Goal: Task Accomplishment & Management: Manage account settings

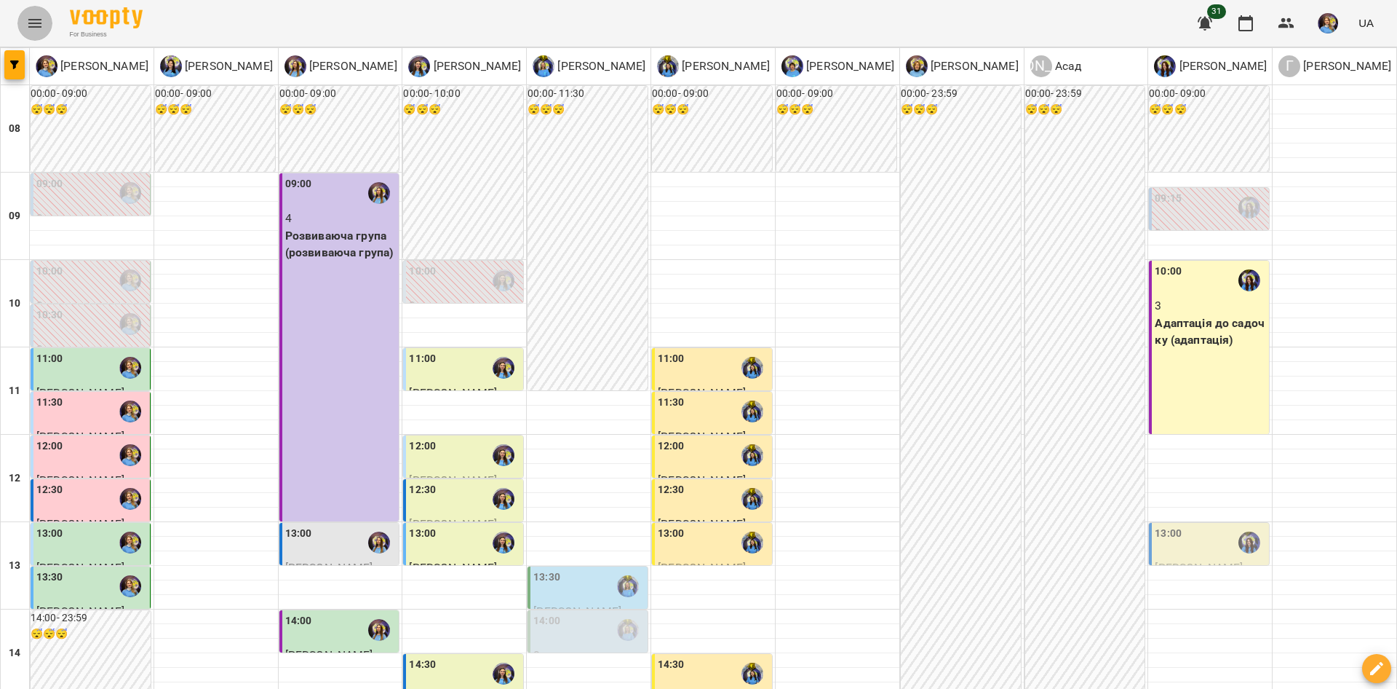
click at [24, 30] on button "Menu" at bounding box center [34, 23] width 35 height 35
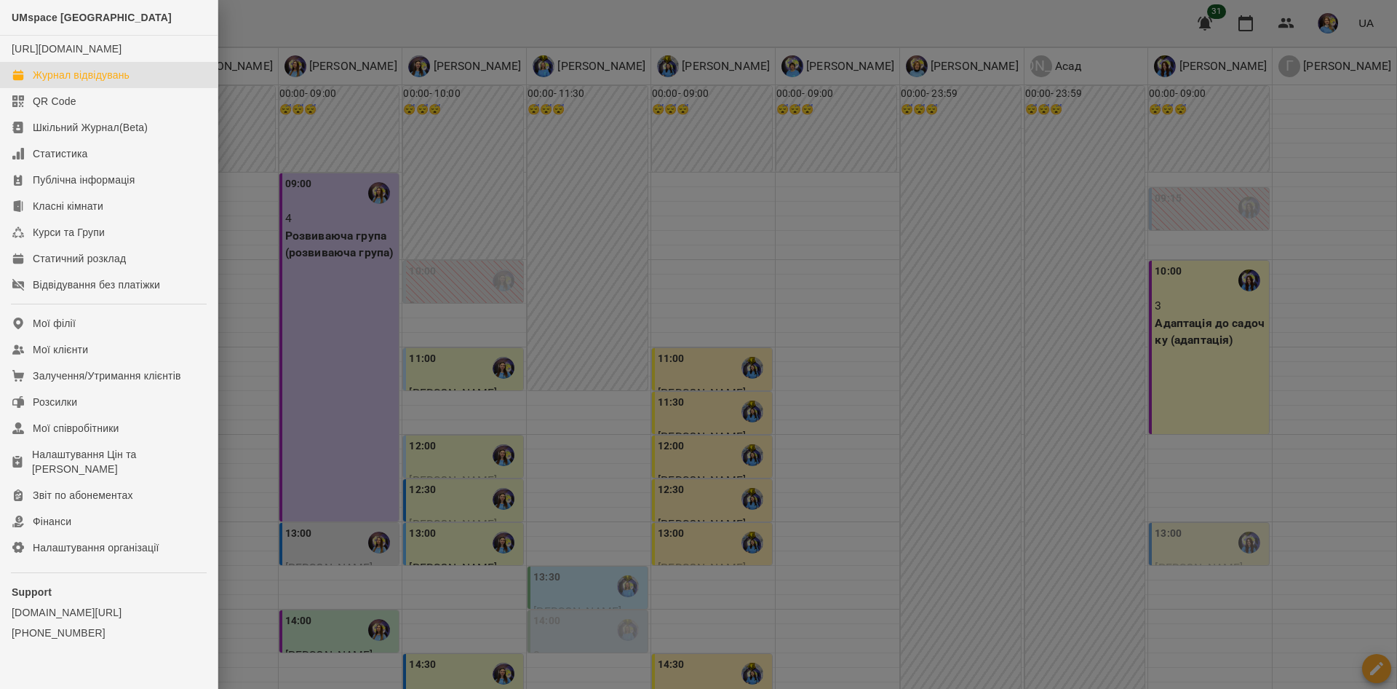
click at [466, 487] on div at bounding box center [698, 344] width 1397 height 689
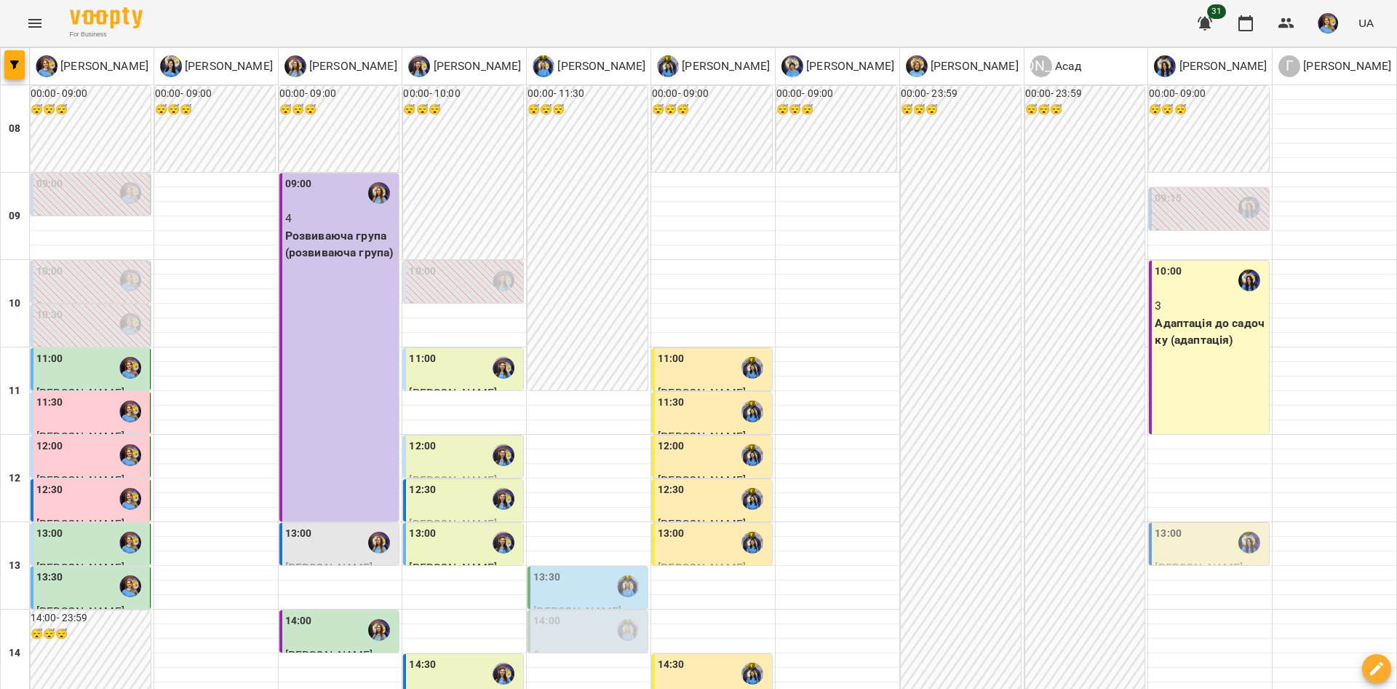
scroll to position [66, 0]
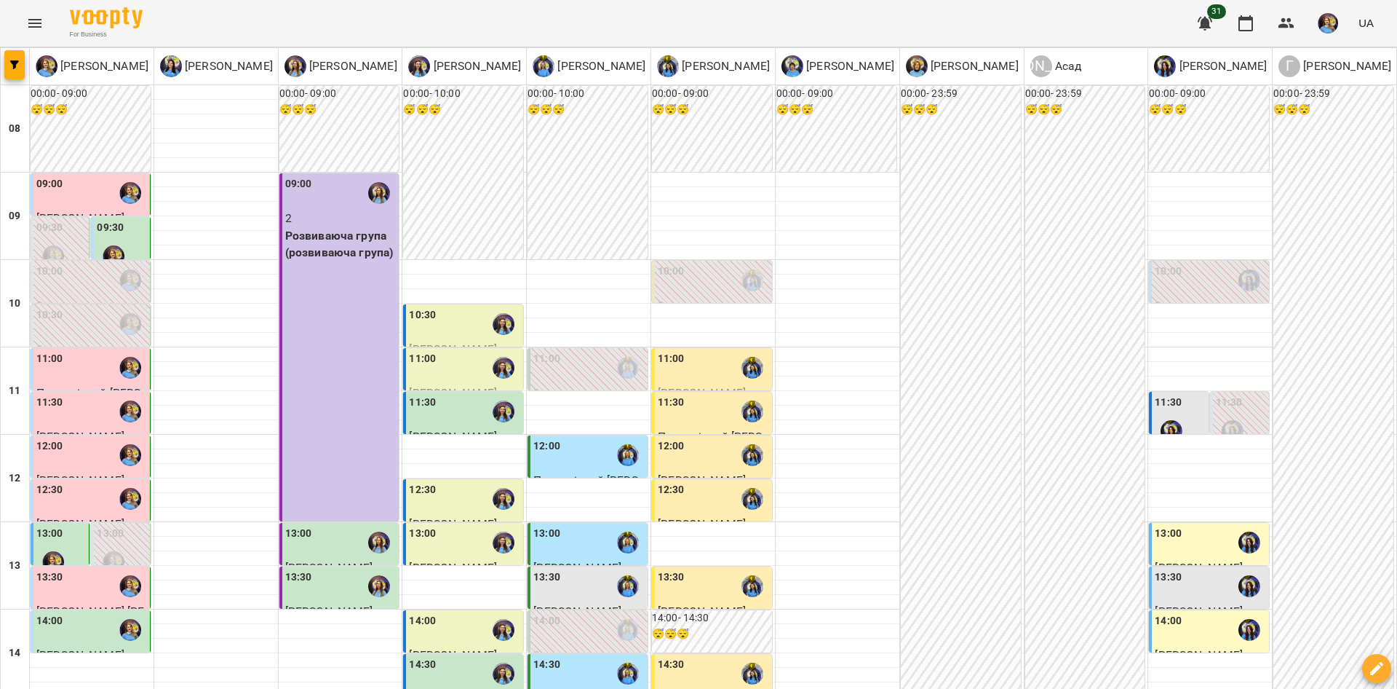
scroll to position [502, 0]
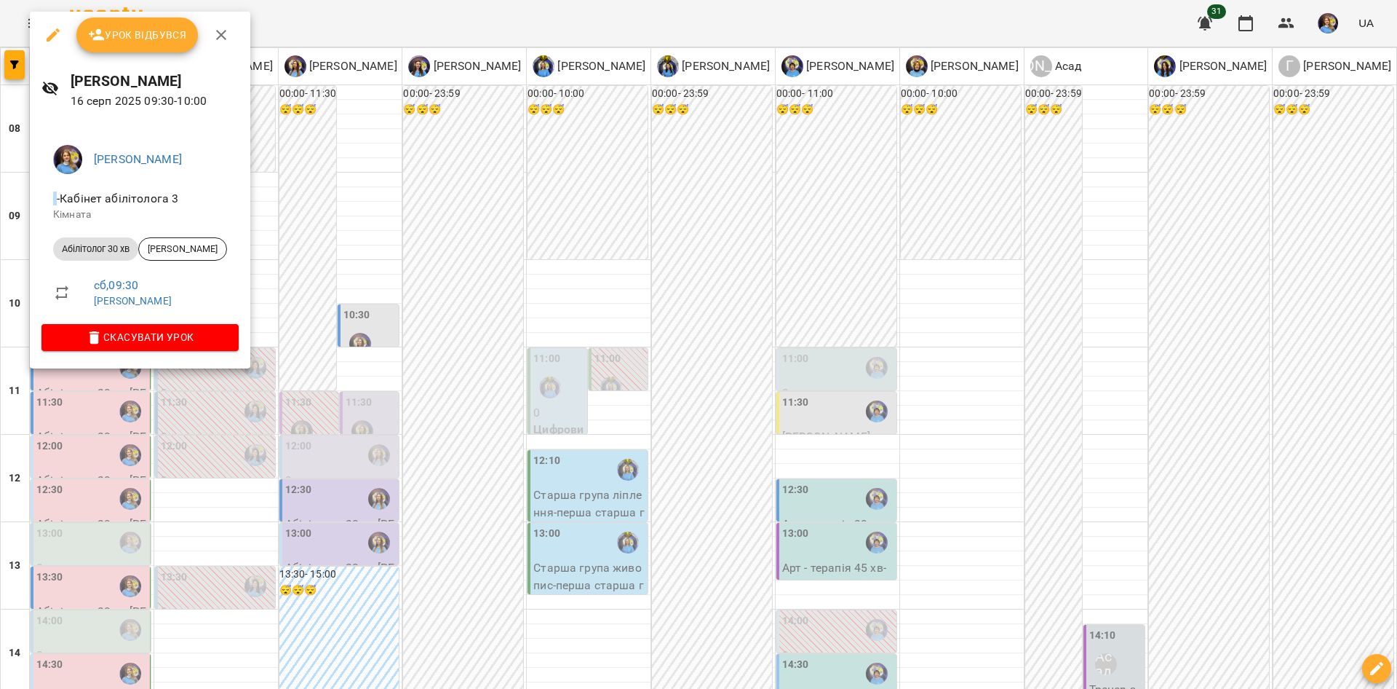
click at [378, 248] on div at bounding box center [698, 344] width 1397 height 689
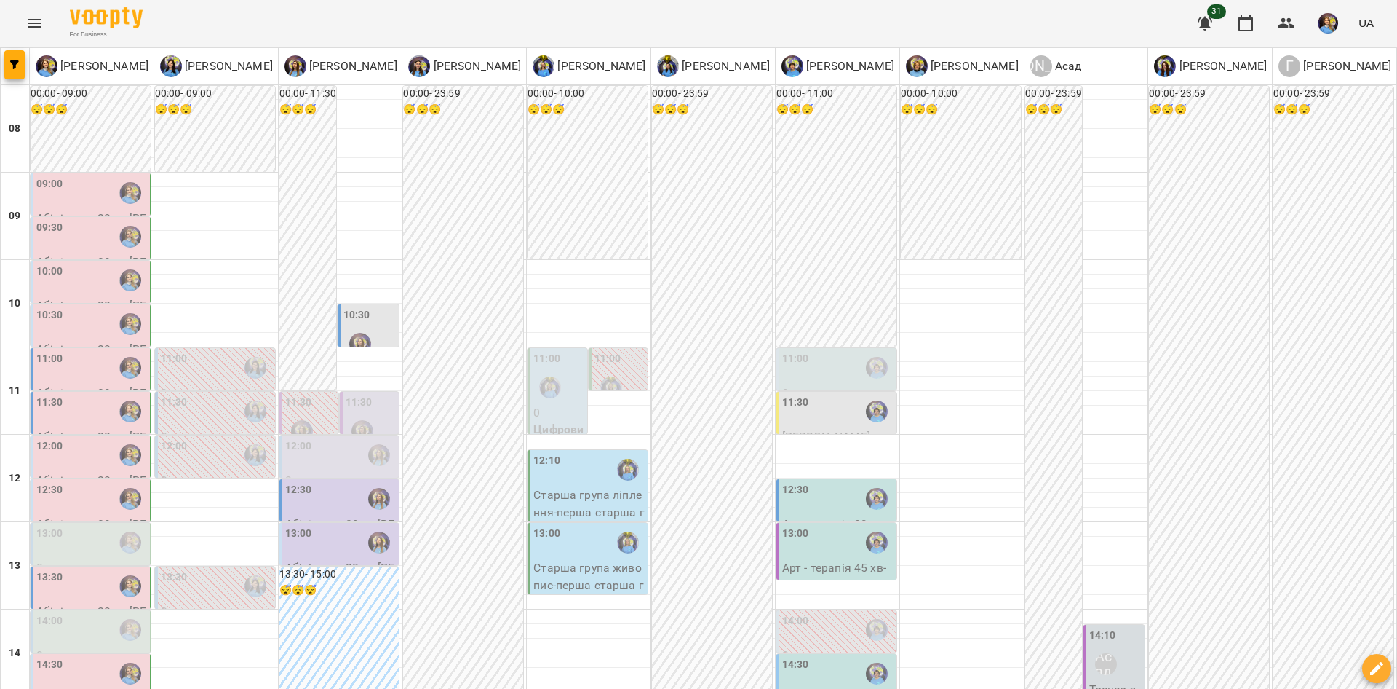
click at [82, 277] on div "10:00" at bounding box center [91, 279] width 111 height 33
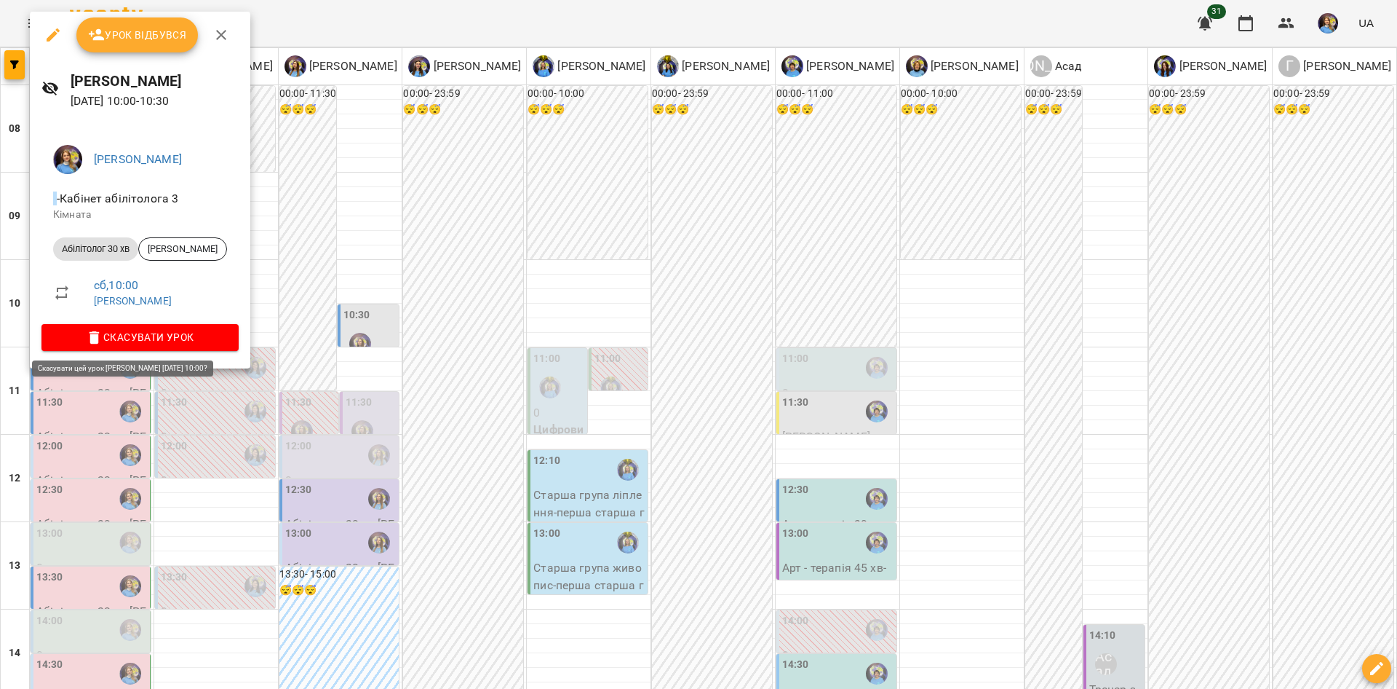
click at [196, 338] on span "Скасувати Урок" at bounding box center [140, 336] width 174 height 17
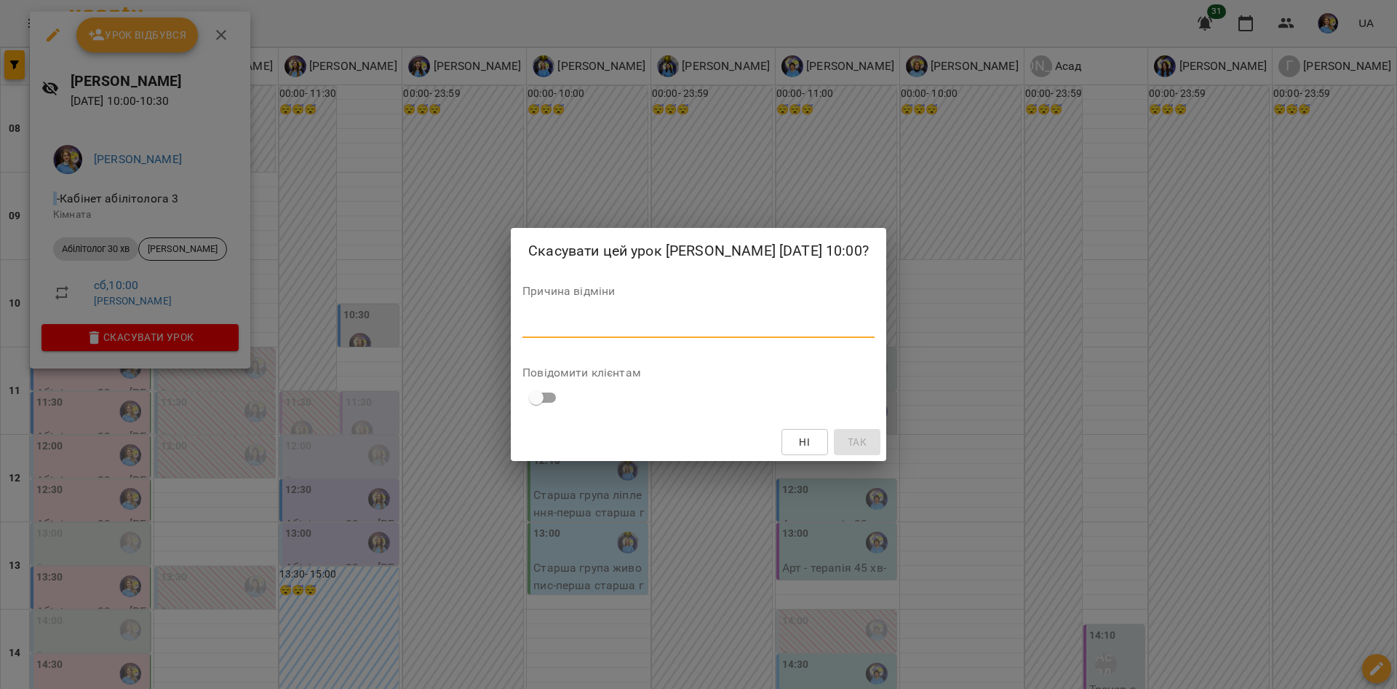
click at [523, 333] on textarea at bounding box center [699, 326] width 352 height 14
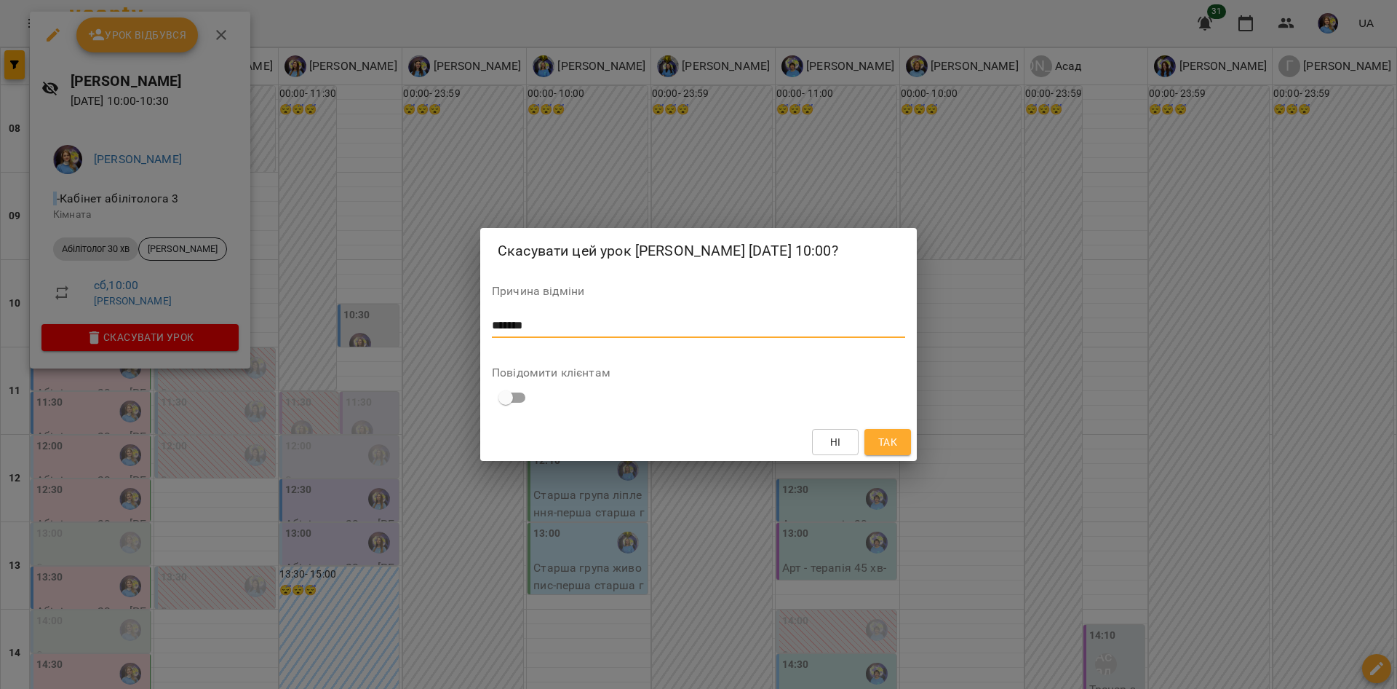
type textarea "*******"
click at [892, 451] on span "Так" at bounding box center [888, 441] width 19 height 17
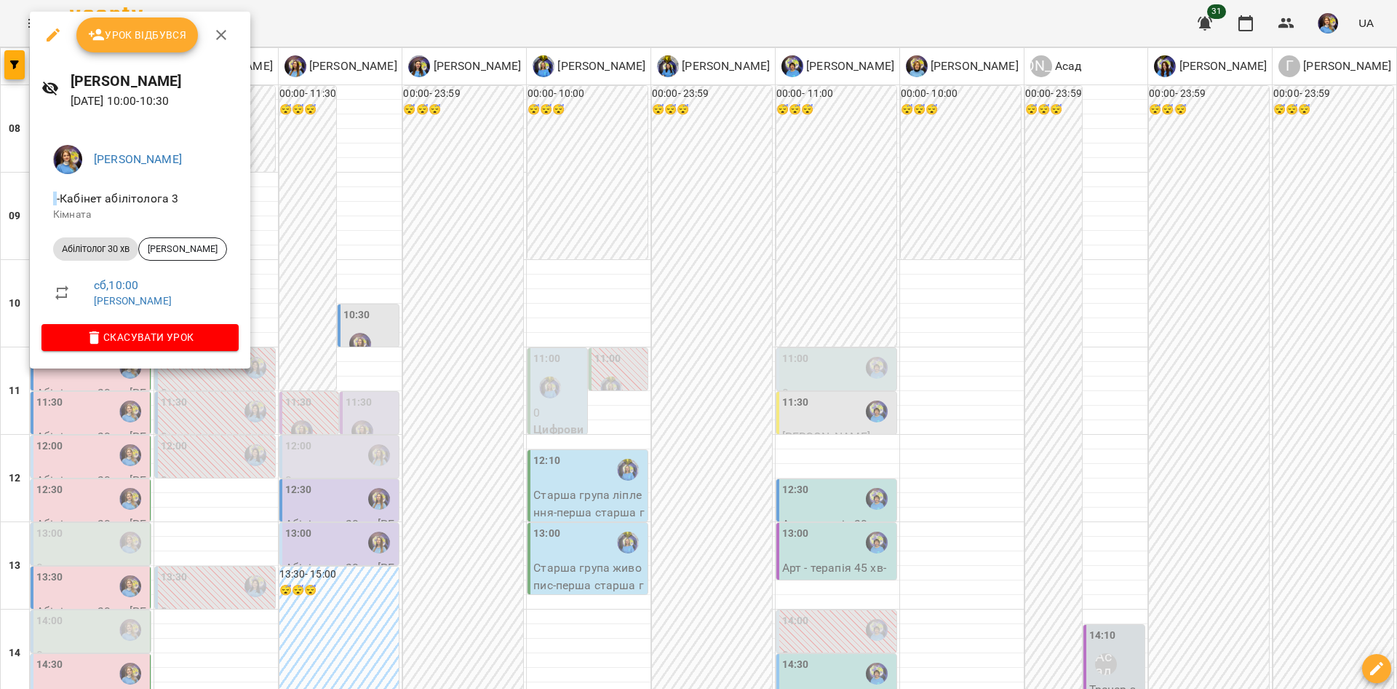
click at [333, 312] on div at bounding box center [698, 344] width 1397 height 689
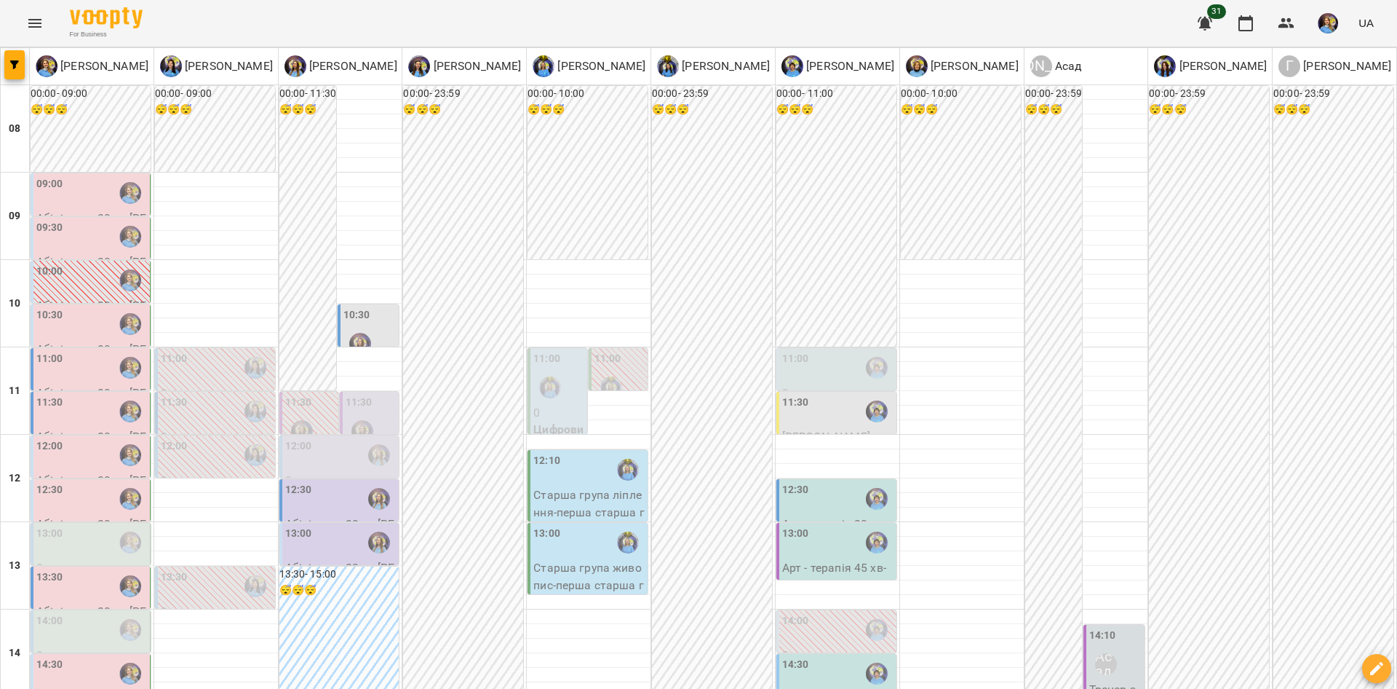
click at [114, 312] on div at bounding box center [130, 323] width 33 height 33
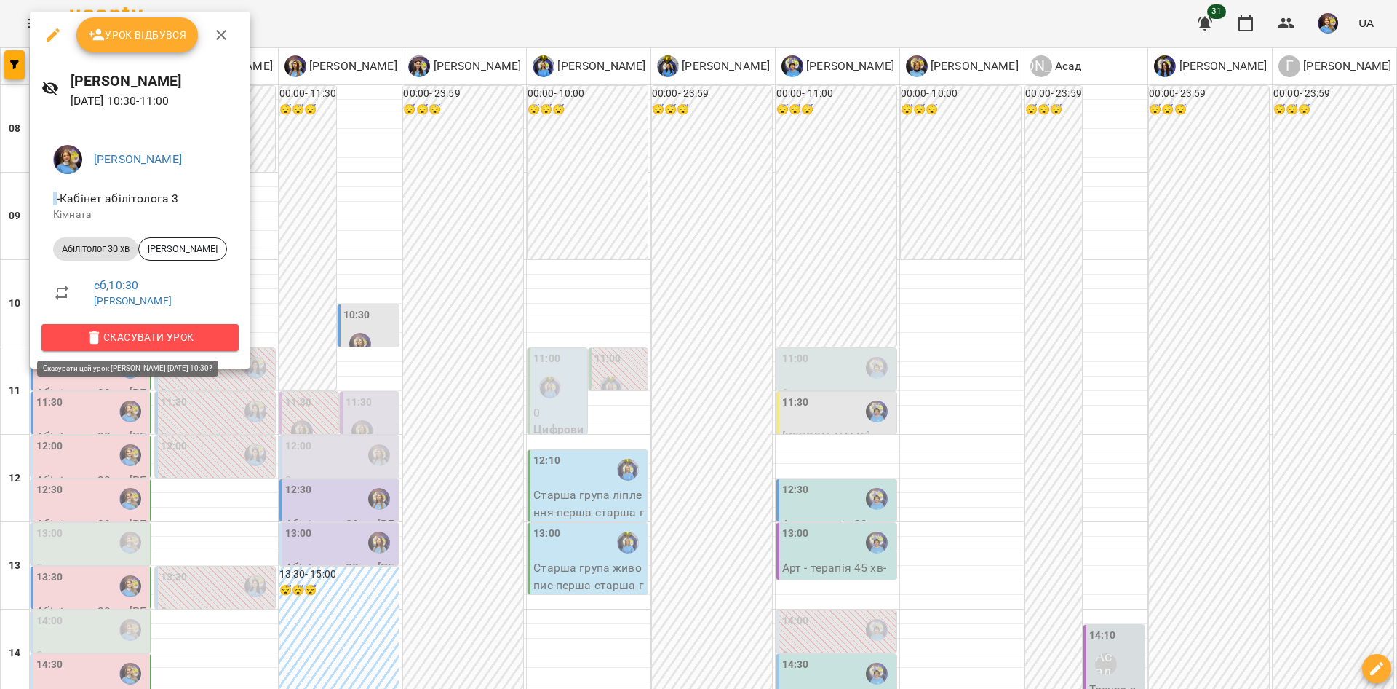
click at [181, 344] on span "Скасувати Урок" at bounding box center [140, 336] width 174 height 17
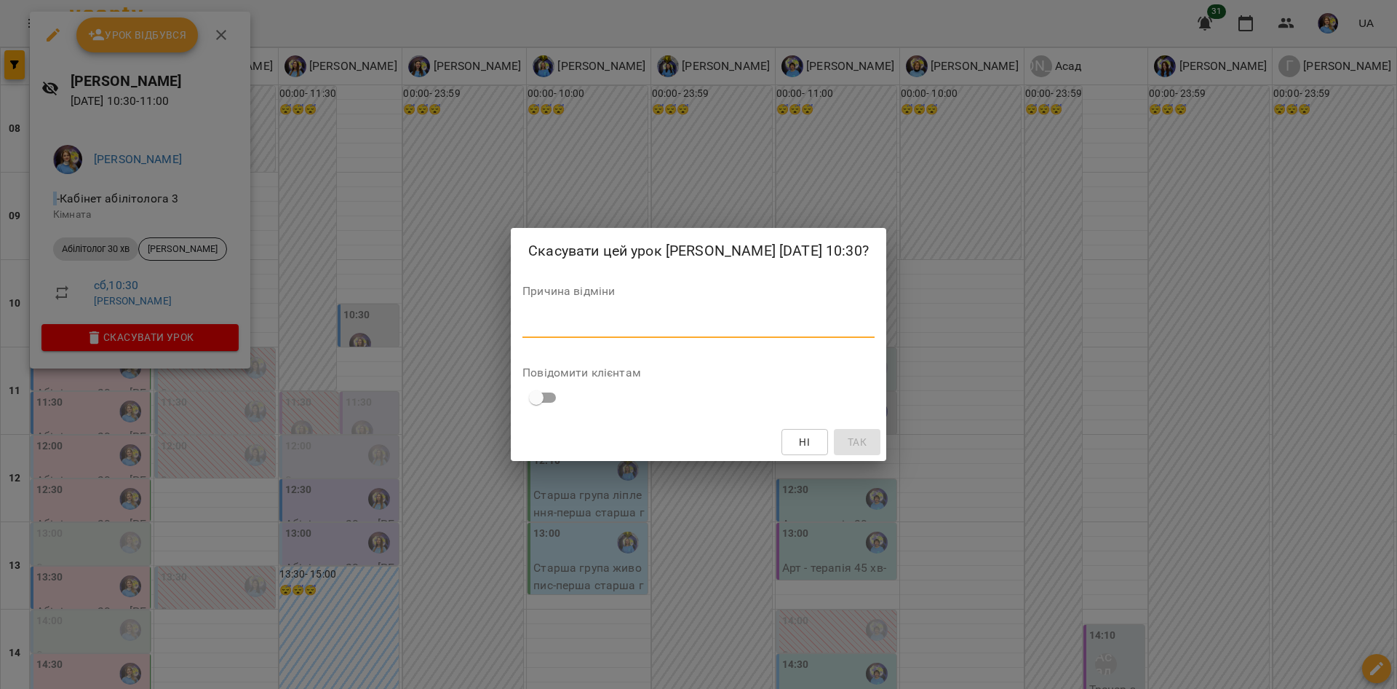
click at [608, 333] on textarea at bounding box center [699, 326] width 352 height 14
paste textarea "*******"
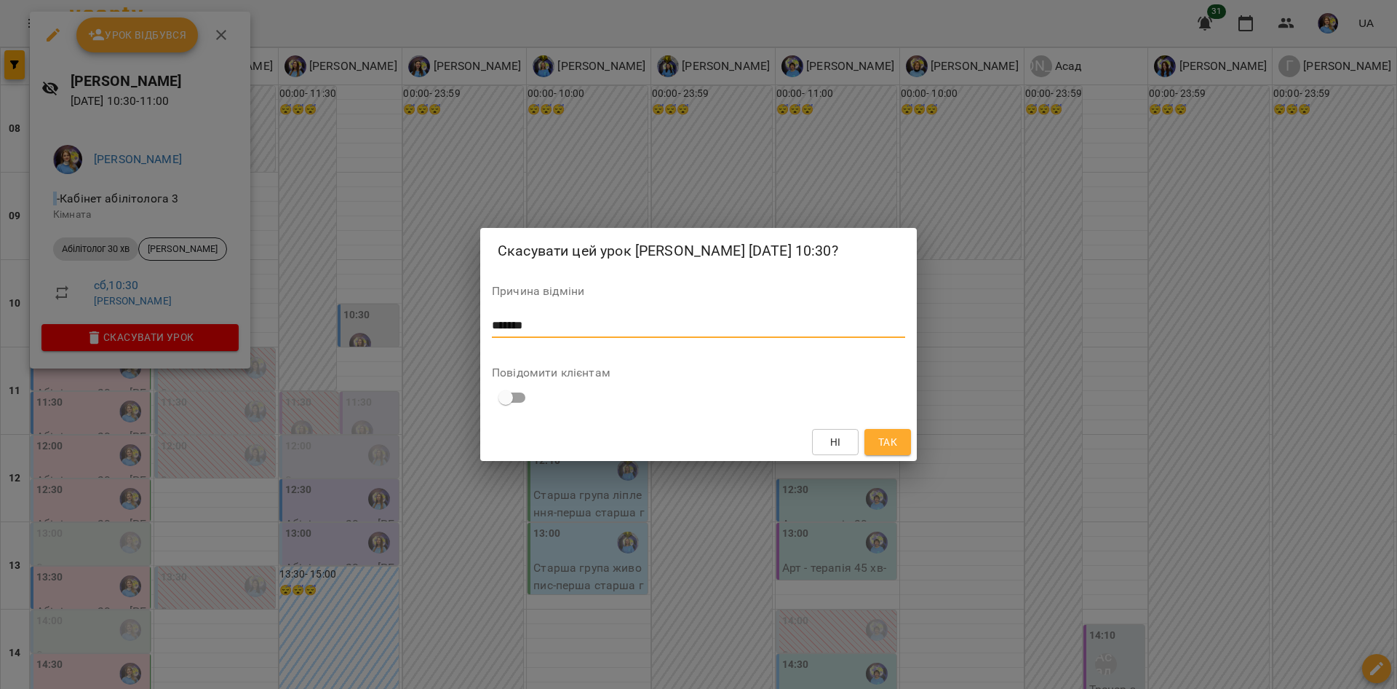
type textarea "*******"
click at [884, 445] on span "Так" at bounding box center [888, 441] width 19 height 17
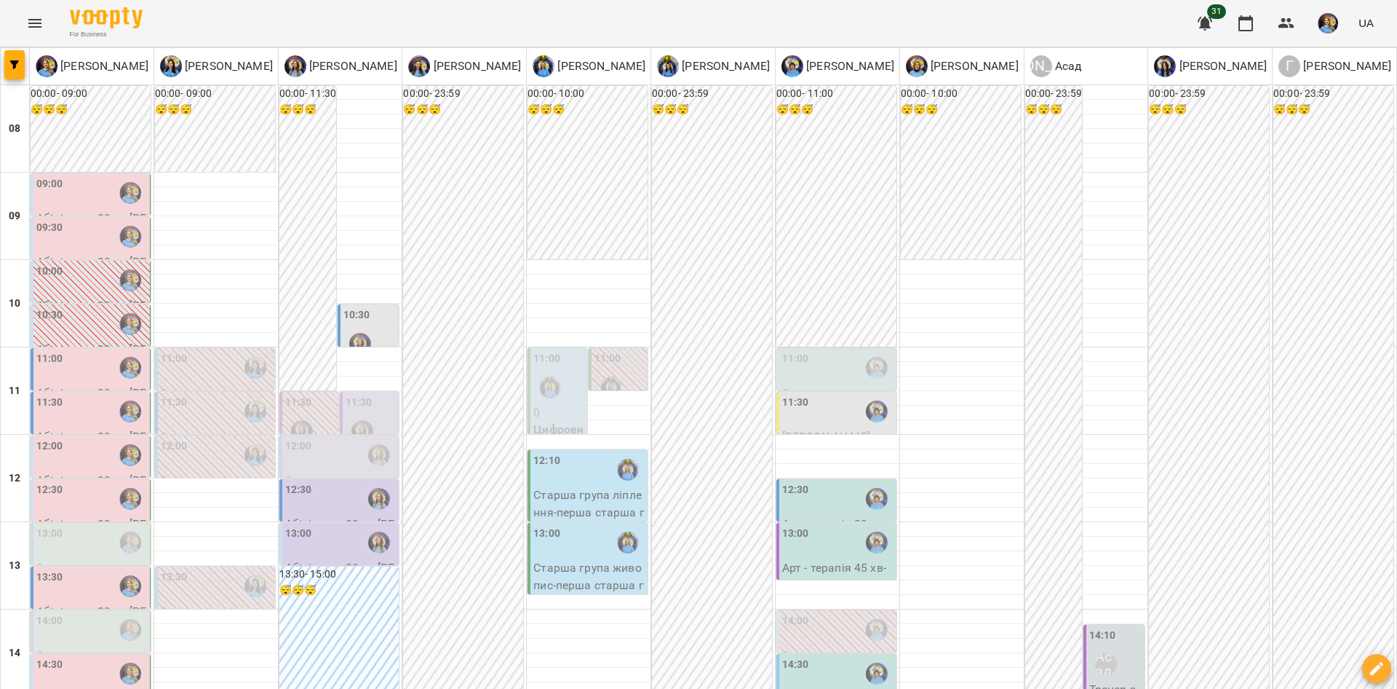
scroll to position [162, 0]
click at [84, 569] on div "13:30" at bounding box center [91, 585] width 111 height 33
